Goal: Navigation & Orientation: Find specific page/section

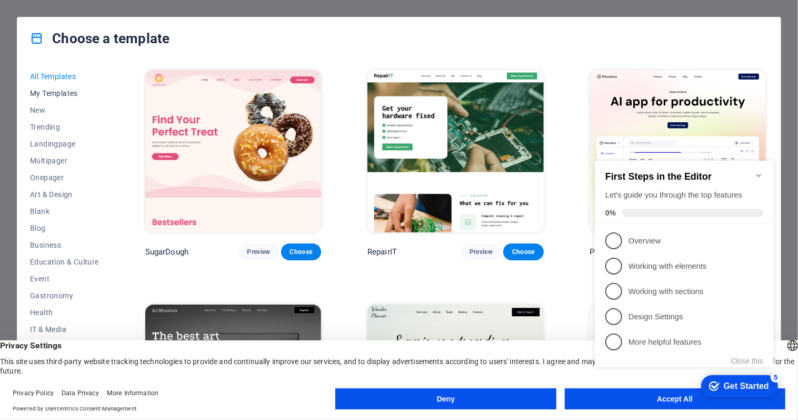
click at [62, 95] on span "My Templates" at bounding box center [64, 93] width 69 height 8
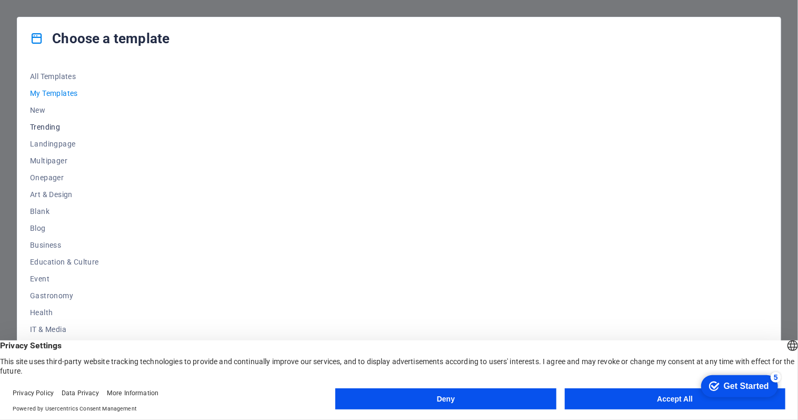
click at [51, 125] on span "Trending" at bounding box center [64, 127] width 69 height 8
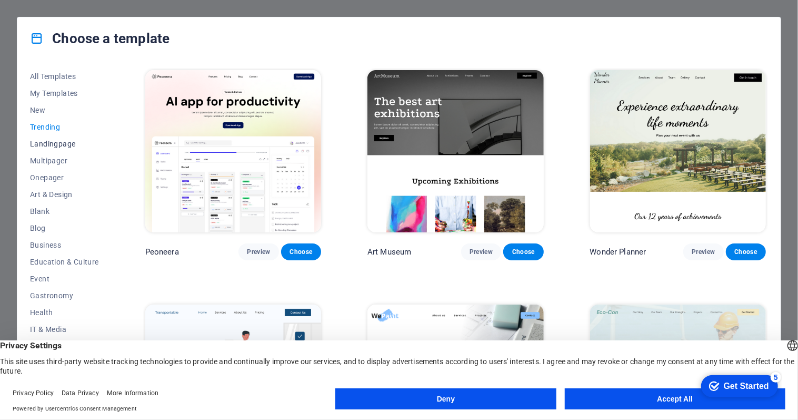
click at [51, 145] on span "Landingpage" at bounding box center [64, 144] width 69 height 8
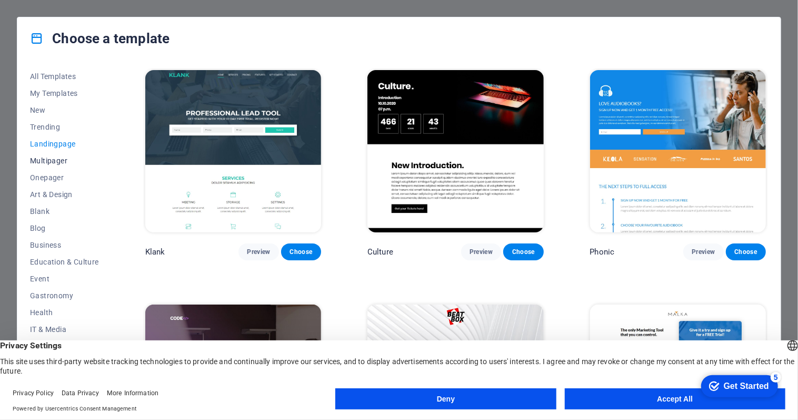
click at [47, 157] on span "Multipager" at bounding box center [64, 160] width 69 height 8
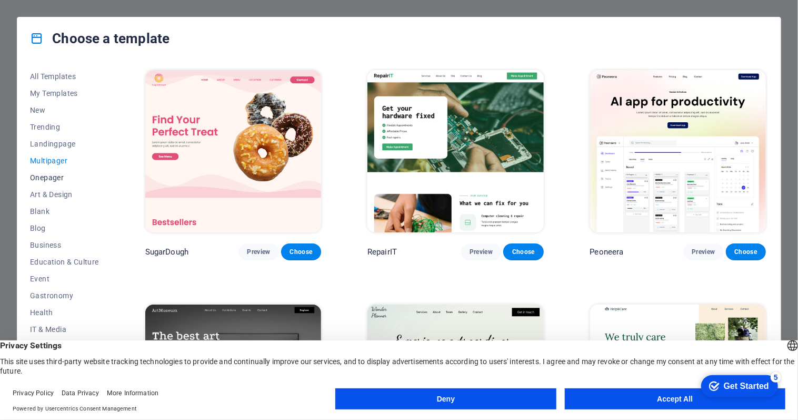
click at [52, 176] on span "Onepager" at bounding box center [64, 177] width 69 height 8
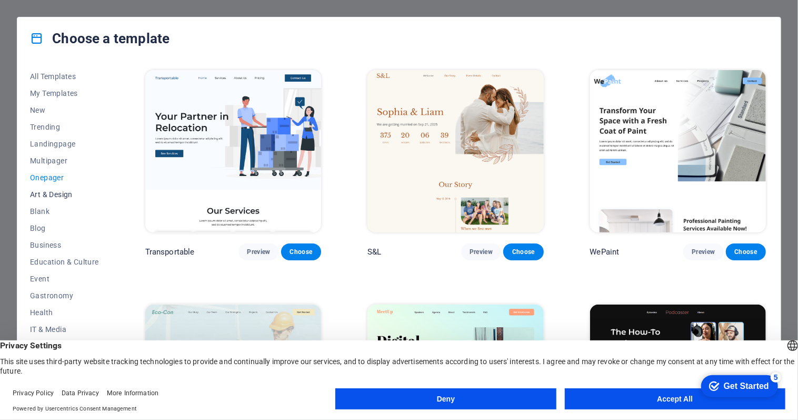
click at [66, 195] on span "Art & Design" at bounding box center [64, 194] width 69 height 8
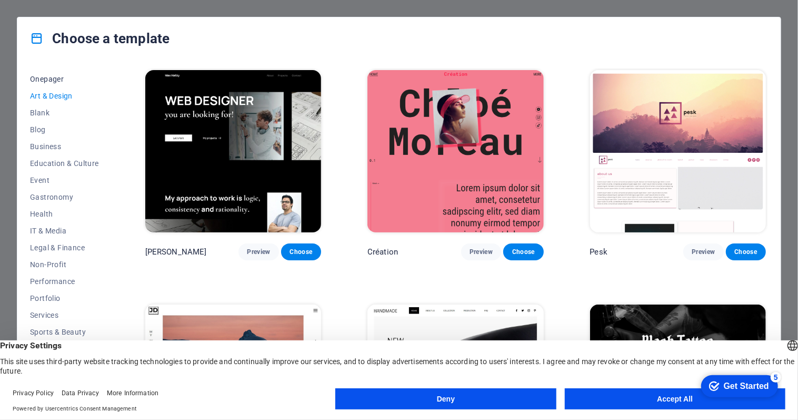
scroll to position [99, 0]
click at [36, 177] on span "Event" at bounding box center [64, 179] width 69 height 8
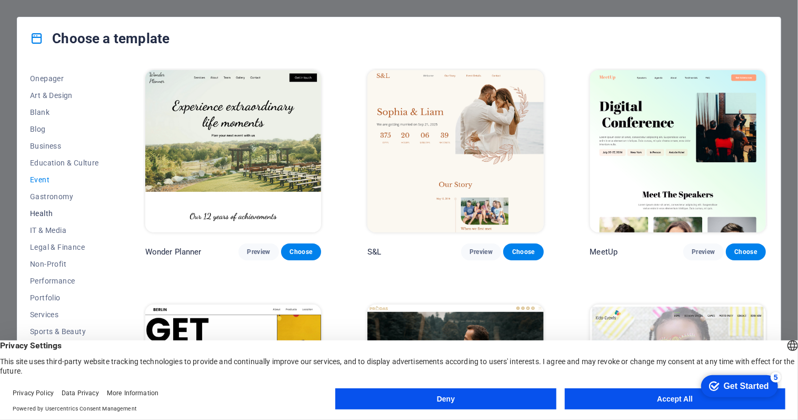
click at [49, 210] on span "Health" at bounding box center [64, 213] width 69 height 8
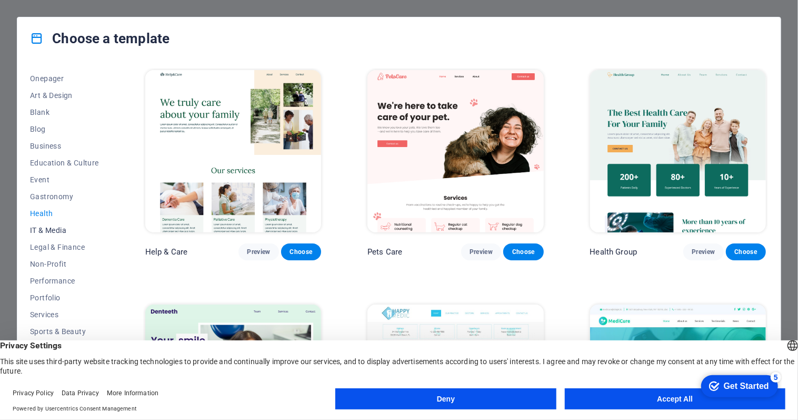
click at [59, 229] on span "IT & Media" at bounding box center [64, 230] width 69 height 8
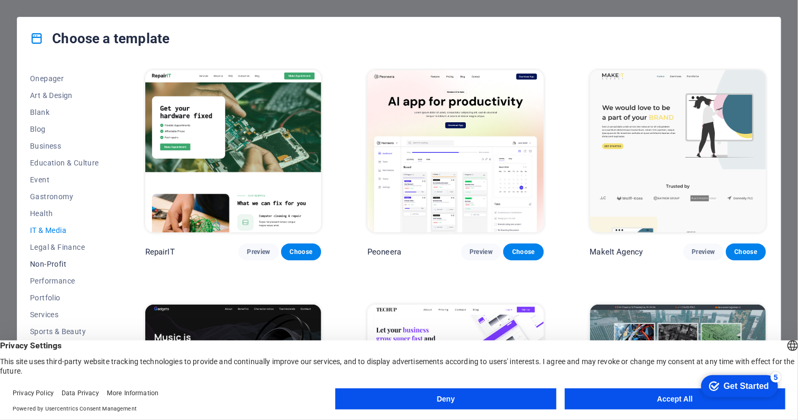
click at [56, 265] on span "Non-Profit" at bounding box center [64, 264] width 69 height 8
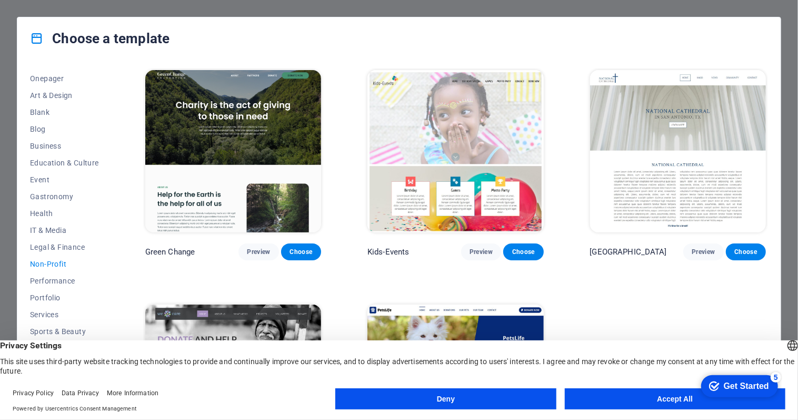
click at [654, 393] on button "Accept All" at bounding box center [675, 398] width 221 height 21
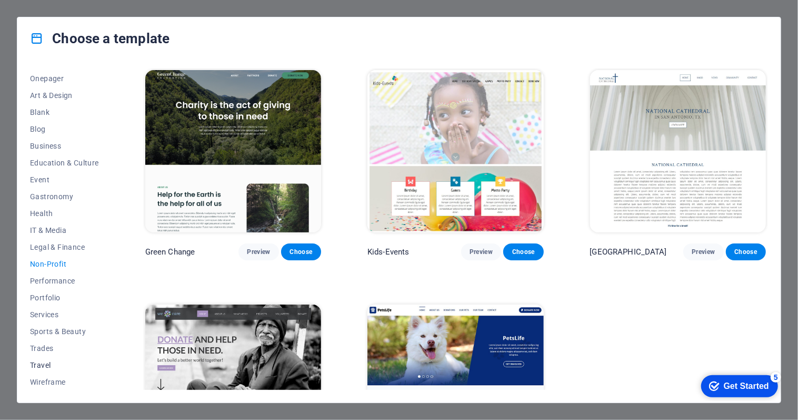
click at [45, 364] on span "Travel" at bounding box center [64, 365] width 69 height 8
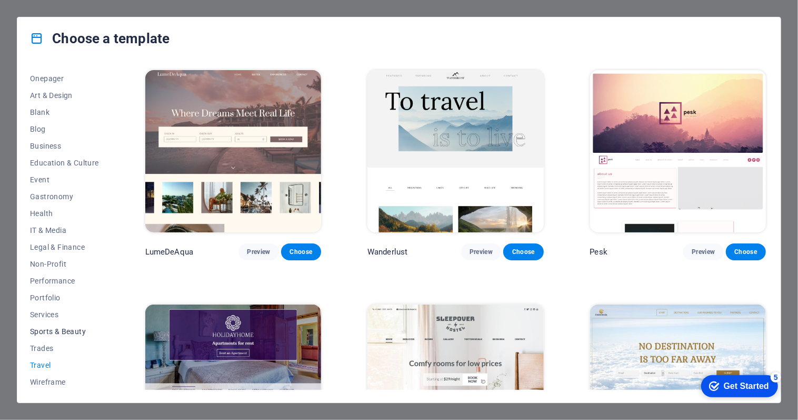
click at [68, 329] on span "Sports & Beauty" at bounding box center [64, 331] width 69 height 8
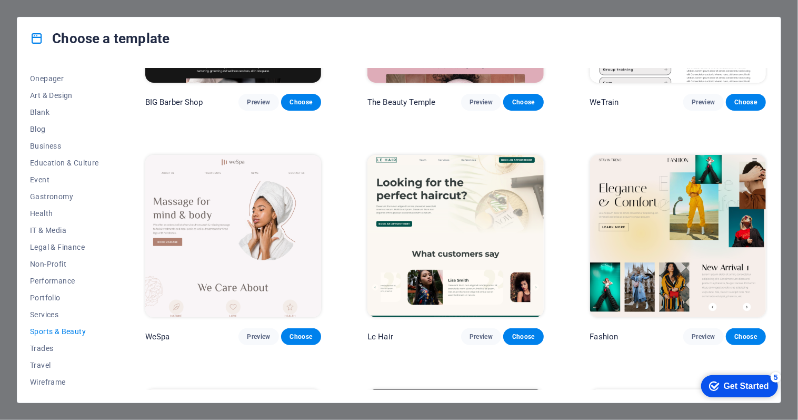
scroll to position [0, 0]
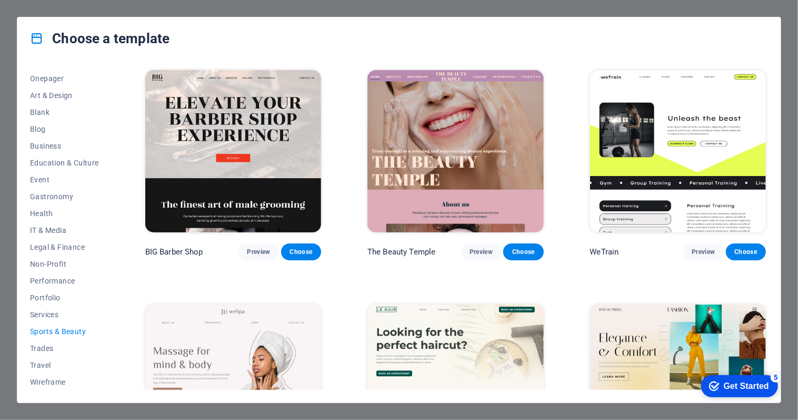
drag, startPoint x: 754, startPoint y: 390, endPoint x: 856, endPoint y: 547, distance: 187.2
click at [654, 389] on div "Get Started" at bounding box center [746, 385] width 45 height 9
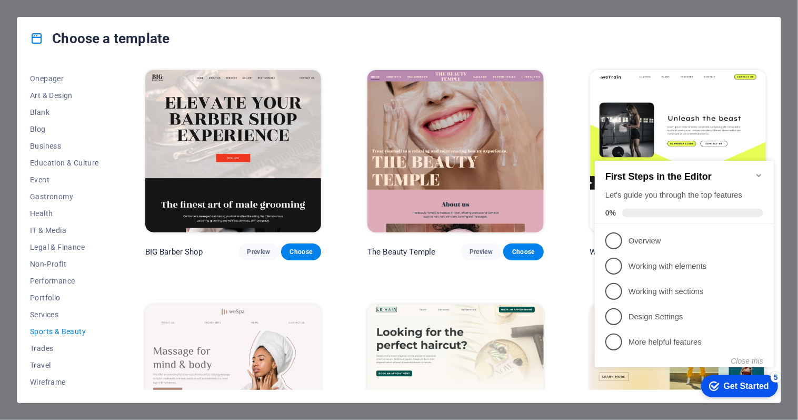
click at [32, 37] on icon at bounding box center [37, 39] width 14 height 14
